Goal: Task Accomplishment & Management: Use online tool/utility

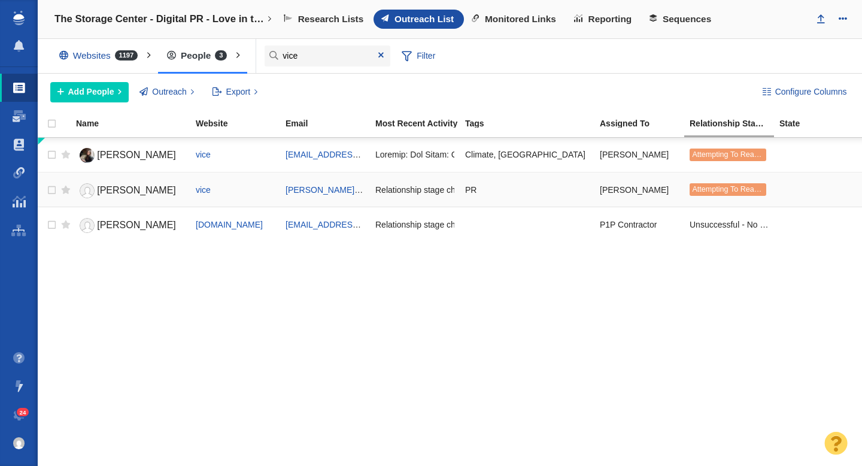
type input "vice"
click at [157, 194] on link "Ashley Fike" at bounding box center [130, 190] width 109 height 21
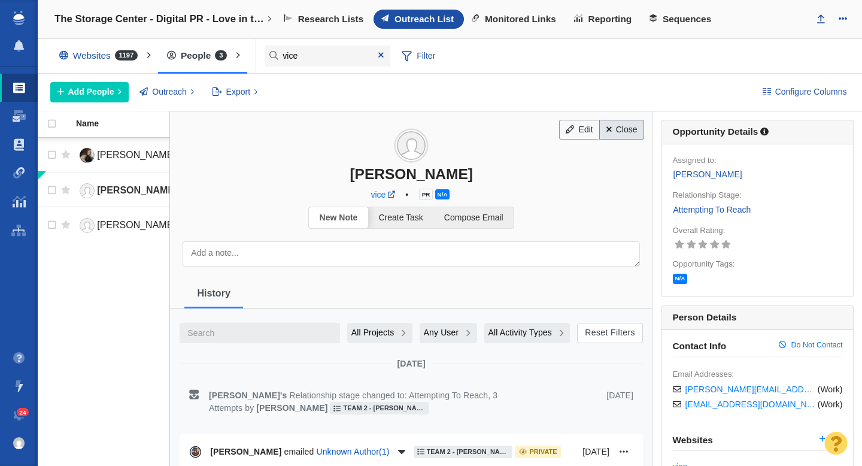
click at [637, 126] on link "Close" at bounding box center [621, 130] width 45 height 20
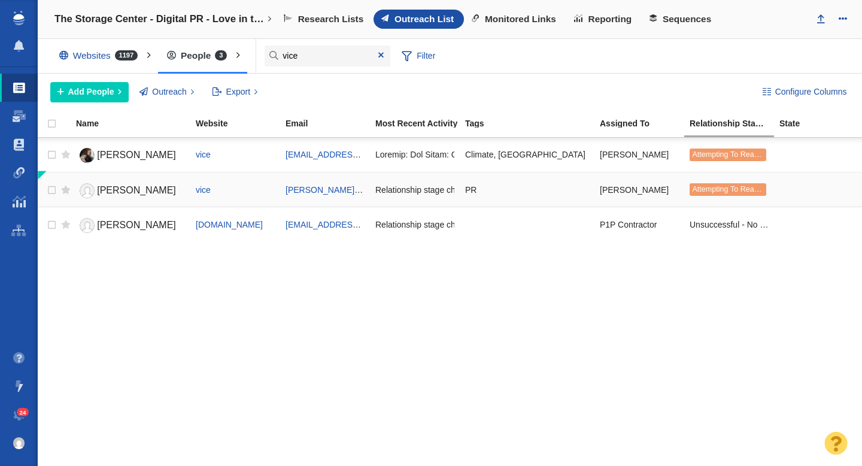
click at [148, 194] on link "Ashley Fike" at bounding box center [130, 190] width 109 height 21
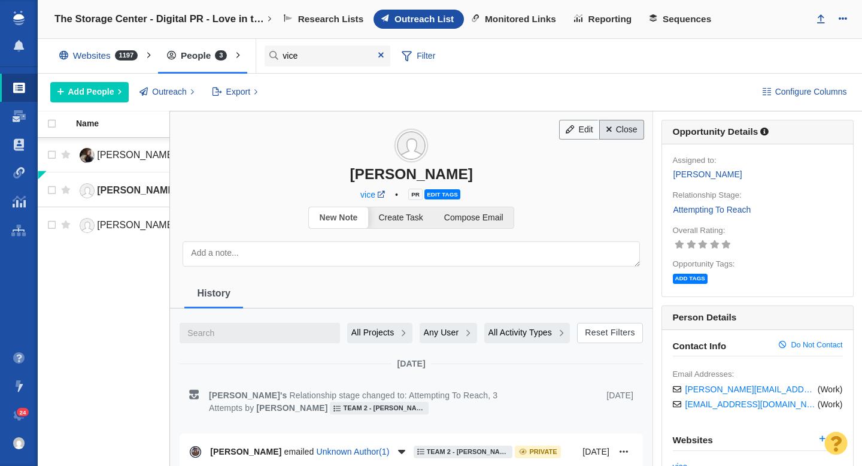
click at [613, 132] on link "Close" at bounding box center [621, 130] width 45 height 20
